Goal: Information Seeking & Learning: Stay updated

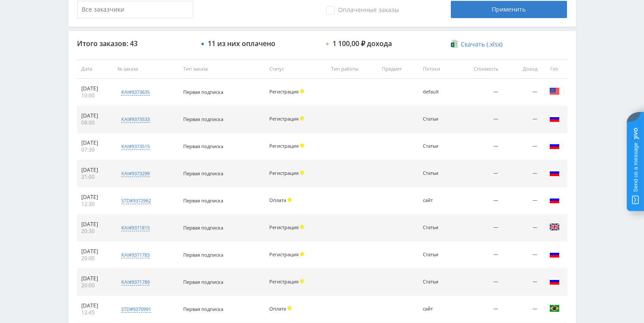
scroll to position [293, 0]
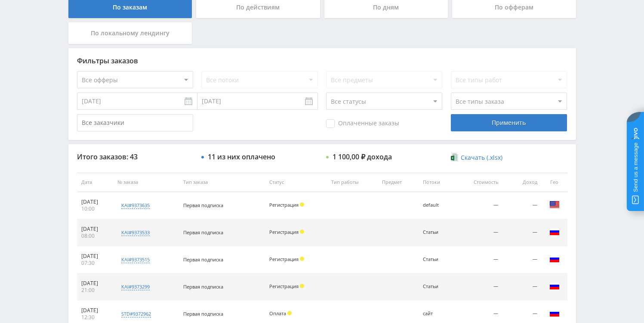
scroll to position [180, 0]
